Goal: Task Accomplishment & Management: Complete application form

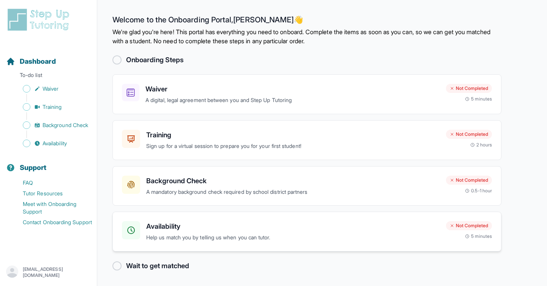
scroll to position [0, 0]
click at [245, 91] on h3 "Waiver" at bounding box center [292, 89] width 294 height 11
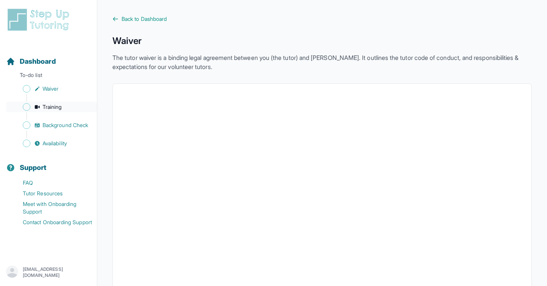
click at [88, 111] on link "Training" at bounding box center [51, 107] width 91 height 11
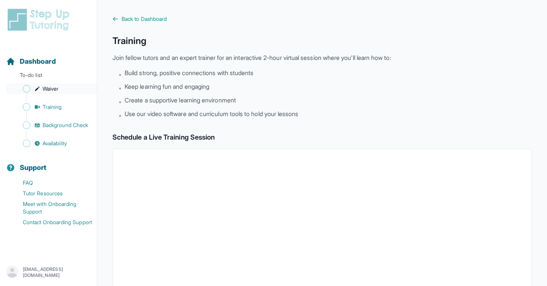
click at [60, 89] on link "Waiver" at bounding box center [51, 89] width 91 height 11
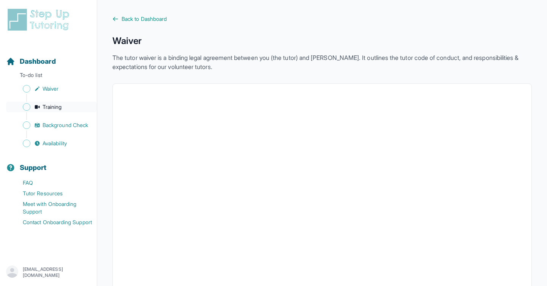
click at [60, 108] on span "Training" at bounding box center [52, 107] width 19 height 8
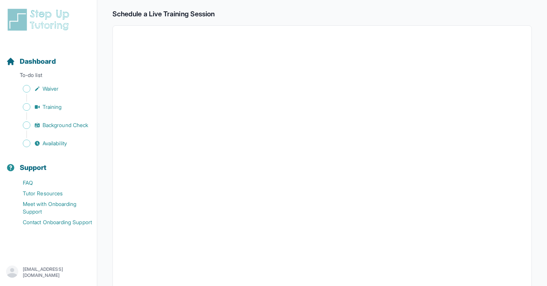
scroll to position [122, 0]
click at [77, 130] on link "Background Check" at bounding box center [51, 125] width 91 height 11
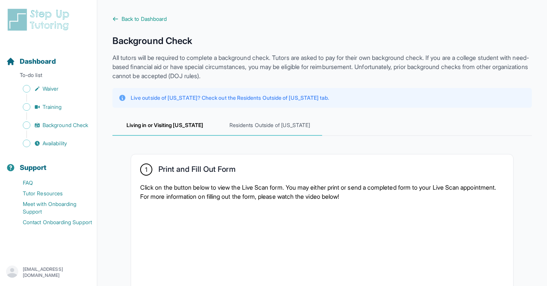
click at [300, 130] on span "Residents Outside of [US_STATE]" at bounding box center [269, 125] width 105 height 21
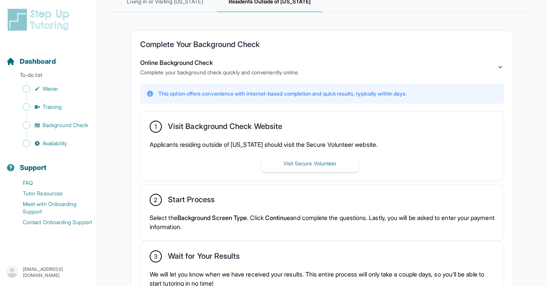
scroll to position [196, 0]
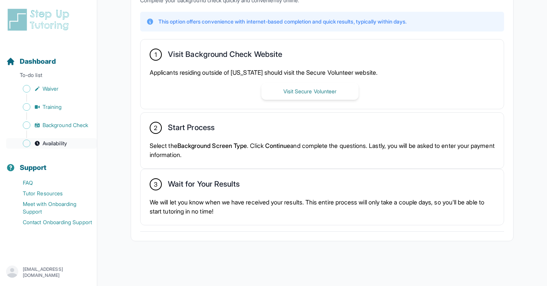
click at [52, 147] on span "Availability" at bounding box center [55, 144] width 24 height 8
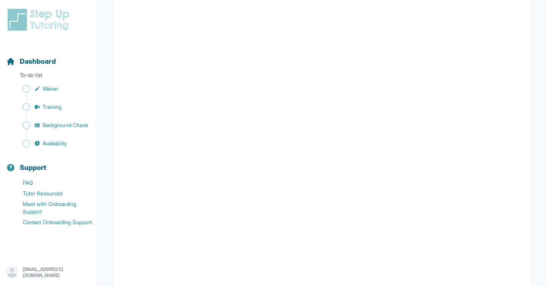
scroll to position [130, 0]
